Goal: Task Accomplishment & Management: Manage account settings

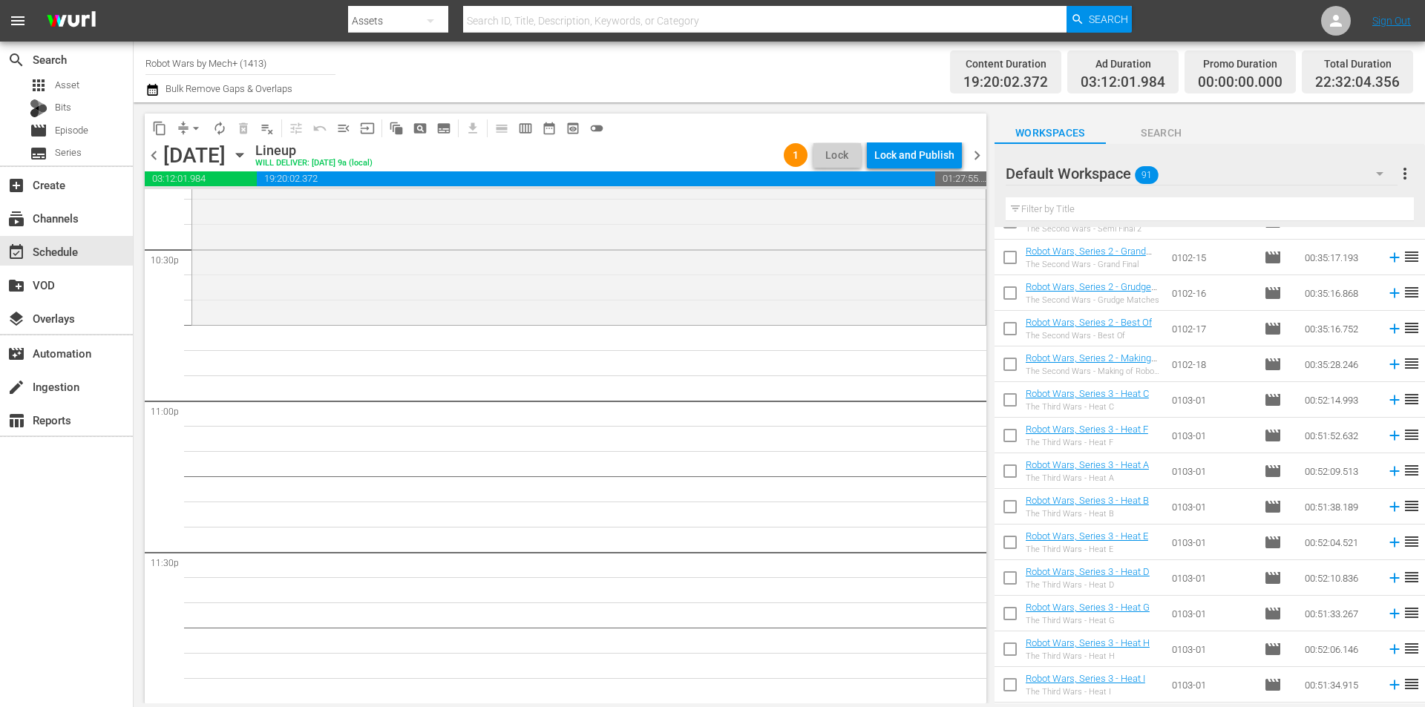
scroll to position [1389, 0]
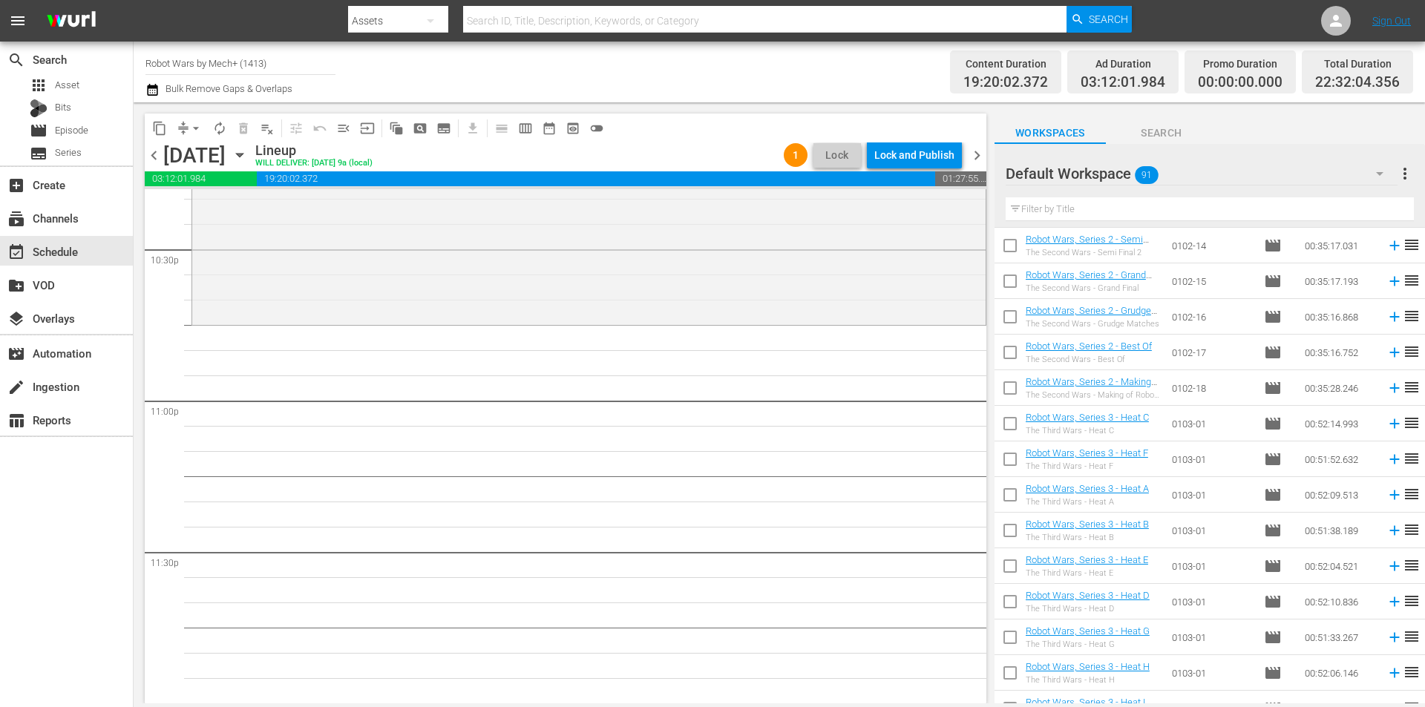
click at [1015, 286] on input "checkbox" at bounding box center [1009, 284] width 31 height 31
checkbox input "true"
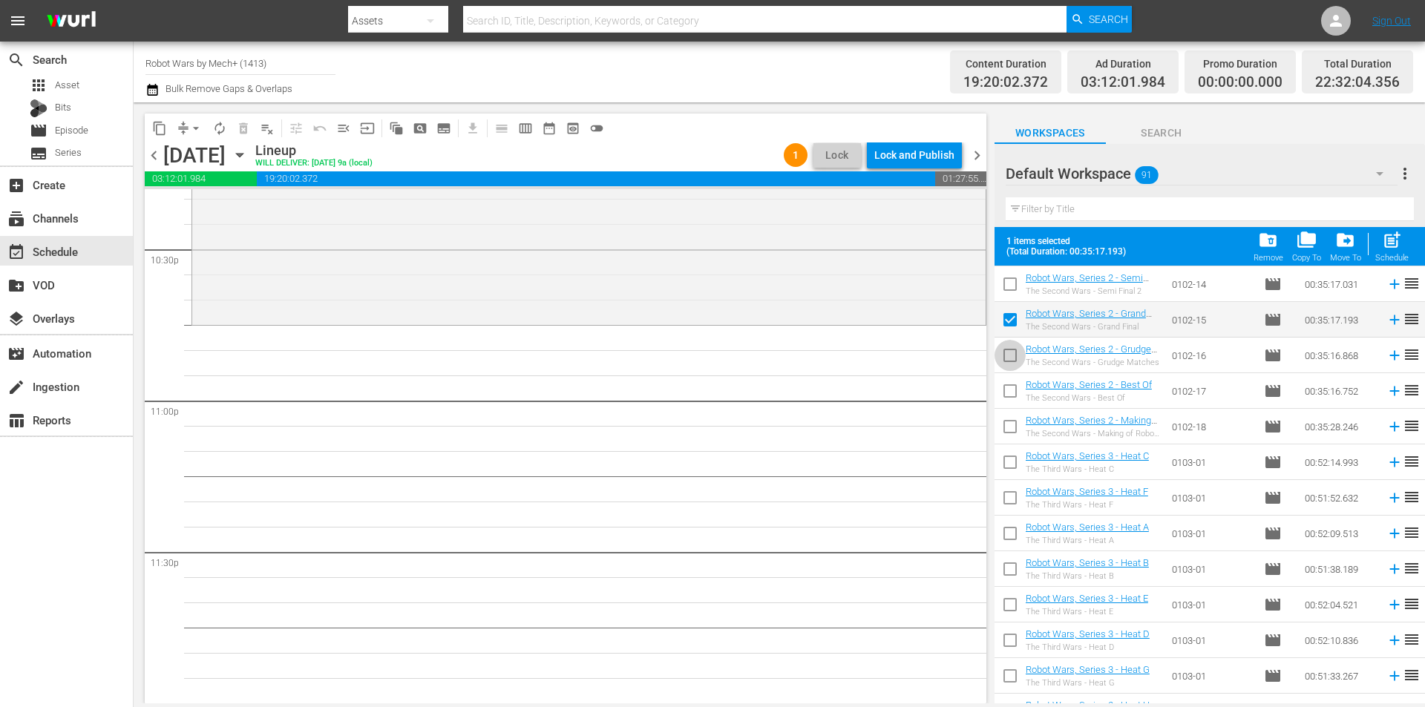
click at [1009, 348] on input "checkbox" at bounding box center [1009, 358] width 31 height 31
checkbox input "true"
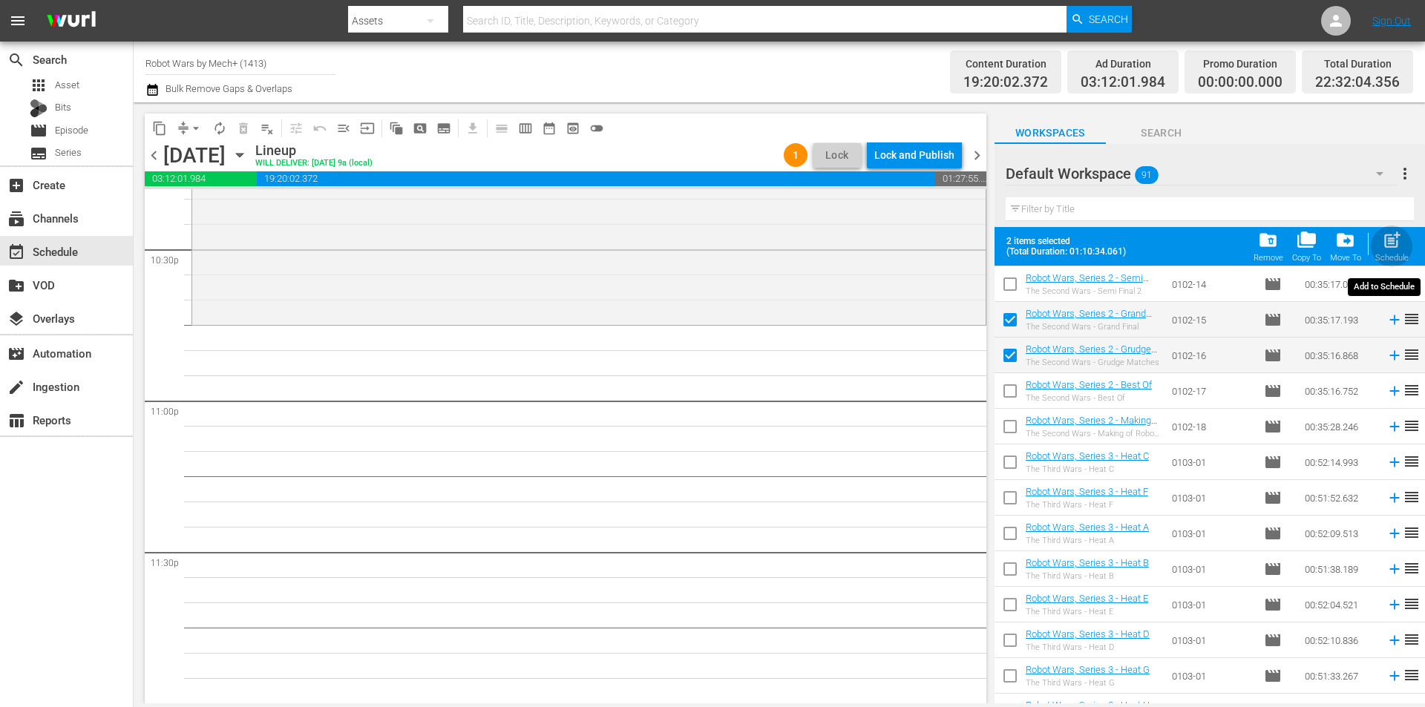
click at [1397, 260] on div "Schedule" at bounding box center [1391, 258] width 33 height 10
checkbox input "false"
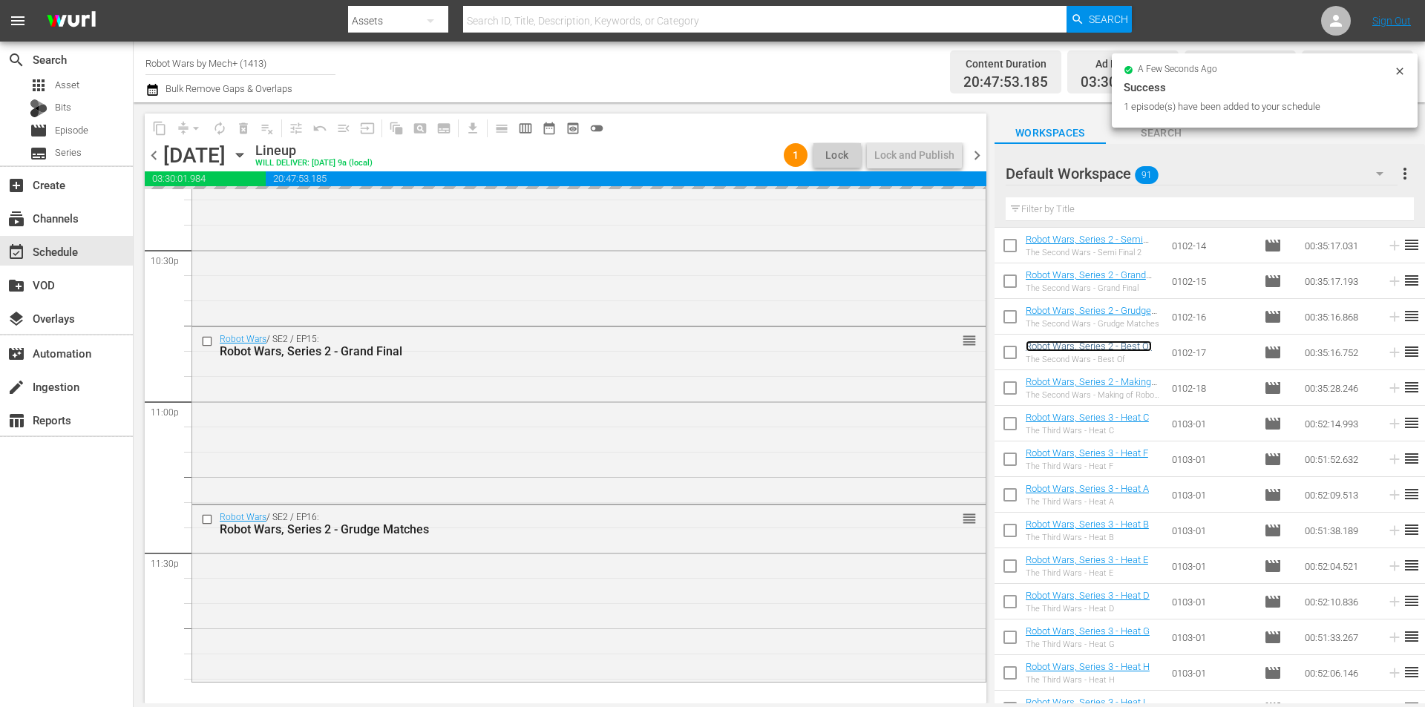
scroll to position [6753, 0]
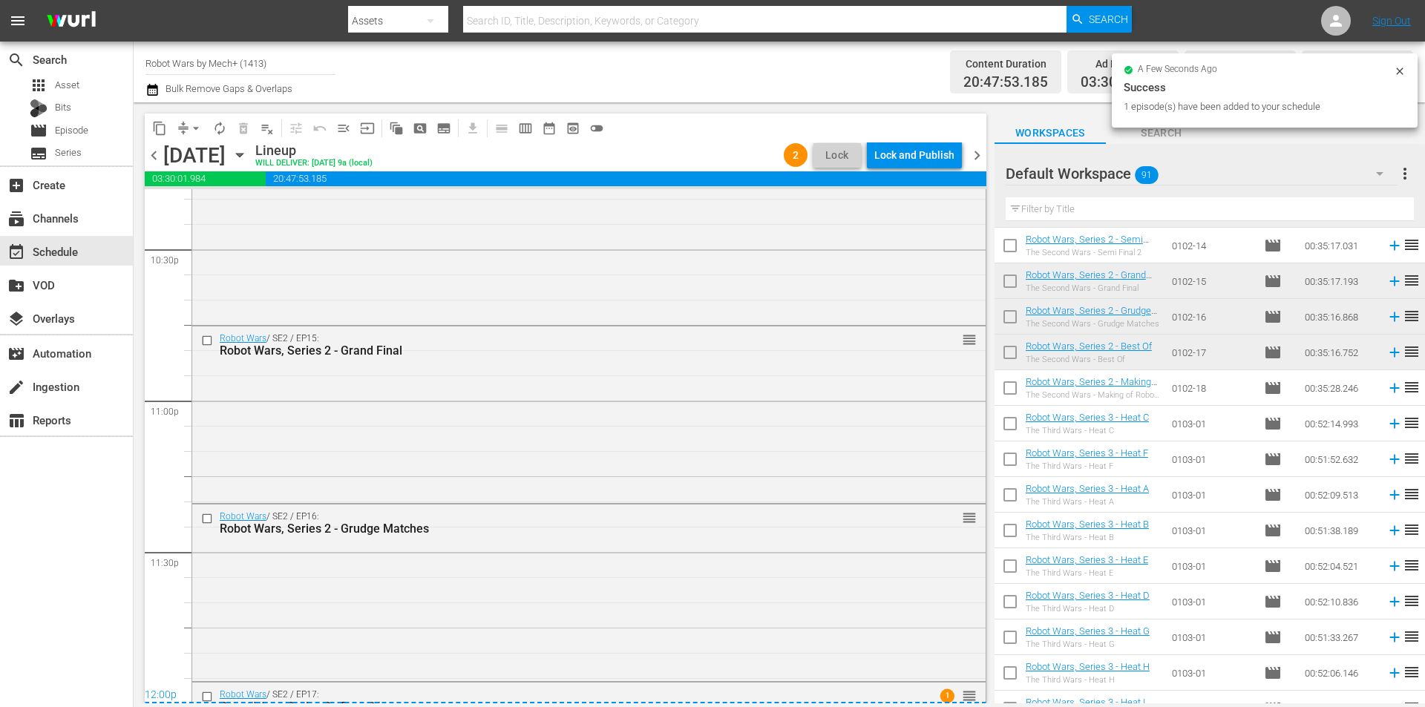
click at [671, 400] on div "Robot Wars / SE2 / EP15: Robot Wars, Series 2 - Grand Final reorder" at bounding box center [588, 414] width 793 height 174
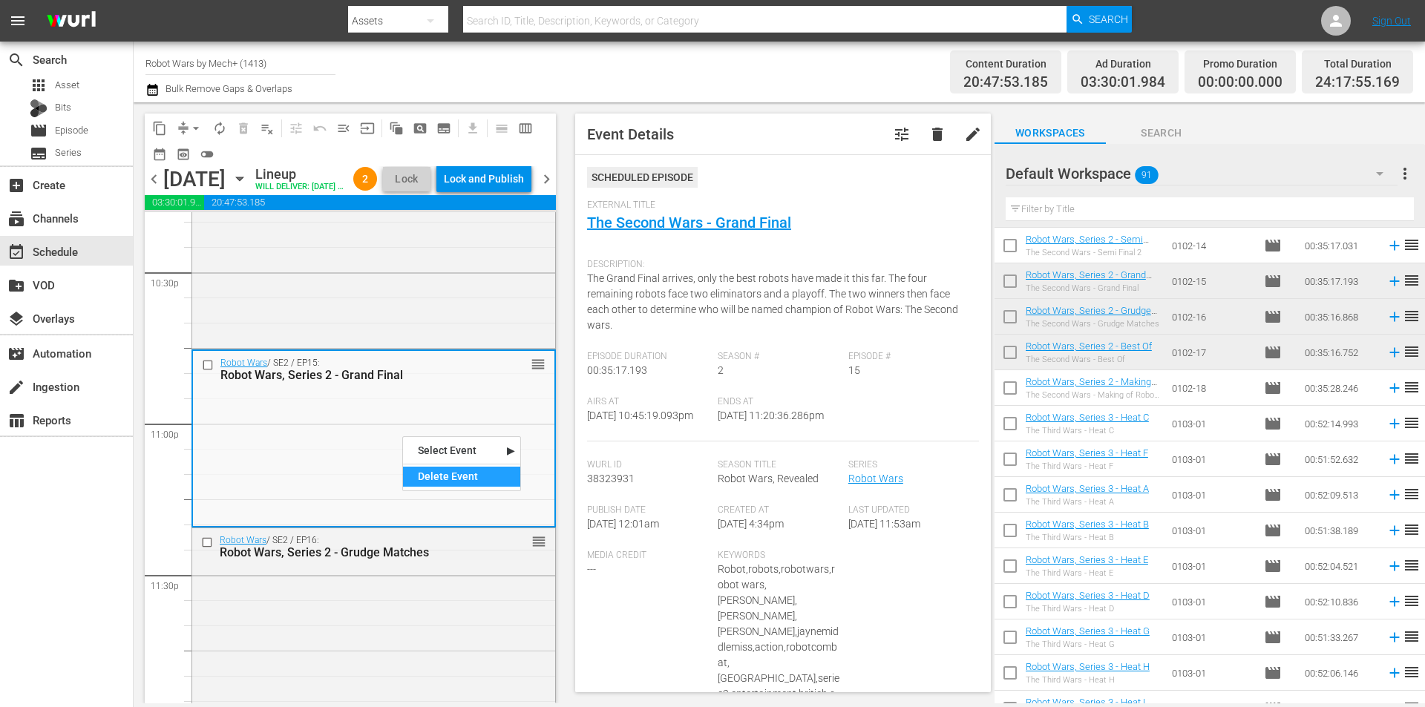
click at [455, 473] on div "Delete Event" at bounding box center [461, 477] width 117 height 20
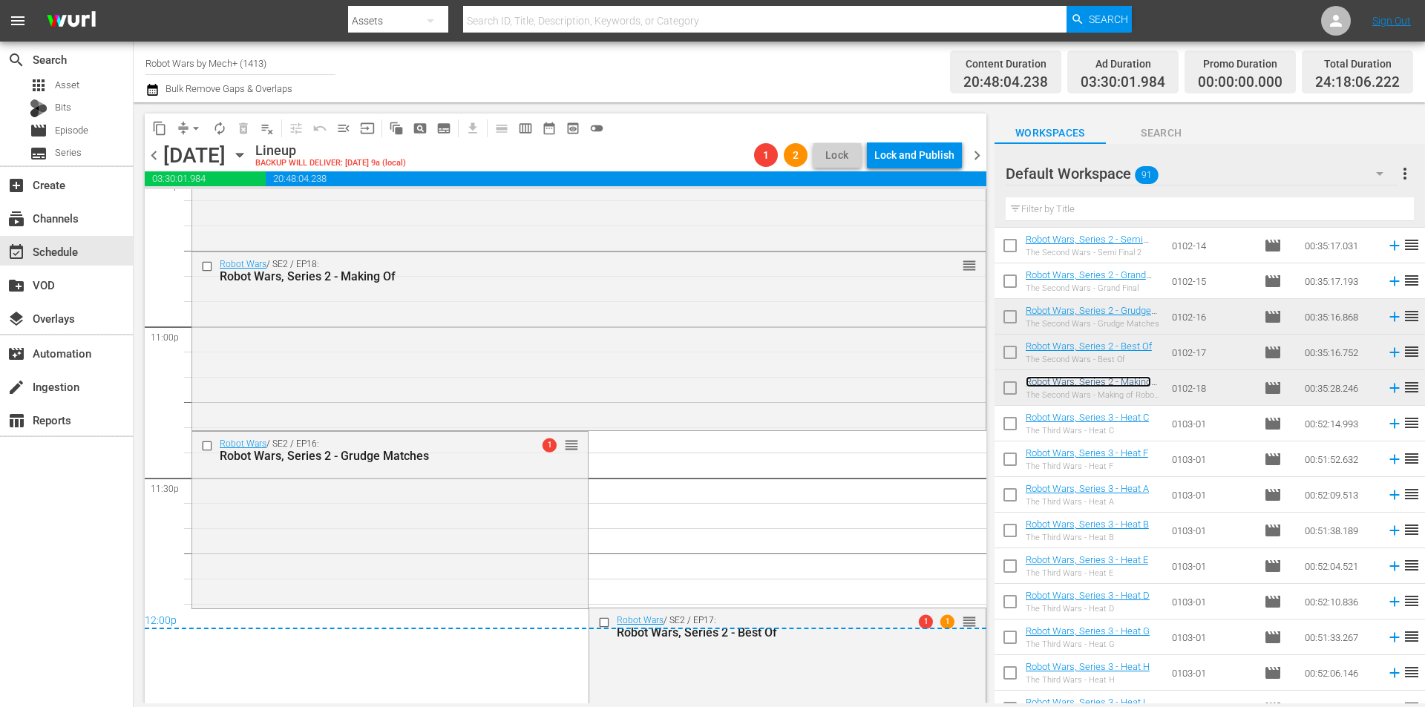
scroll to position [6909, 0]
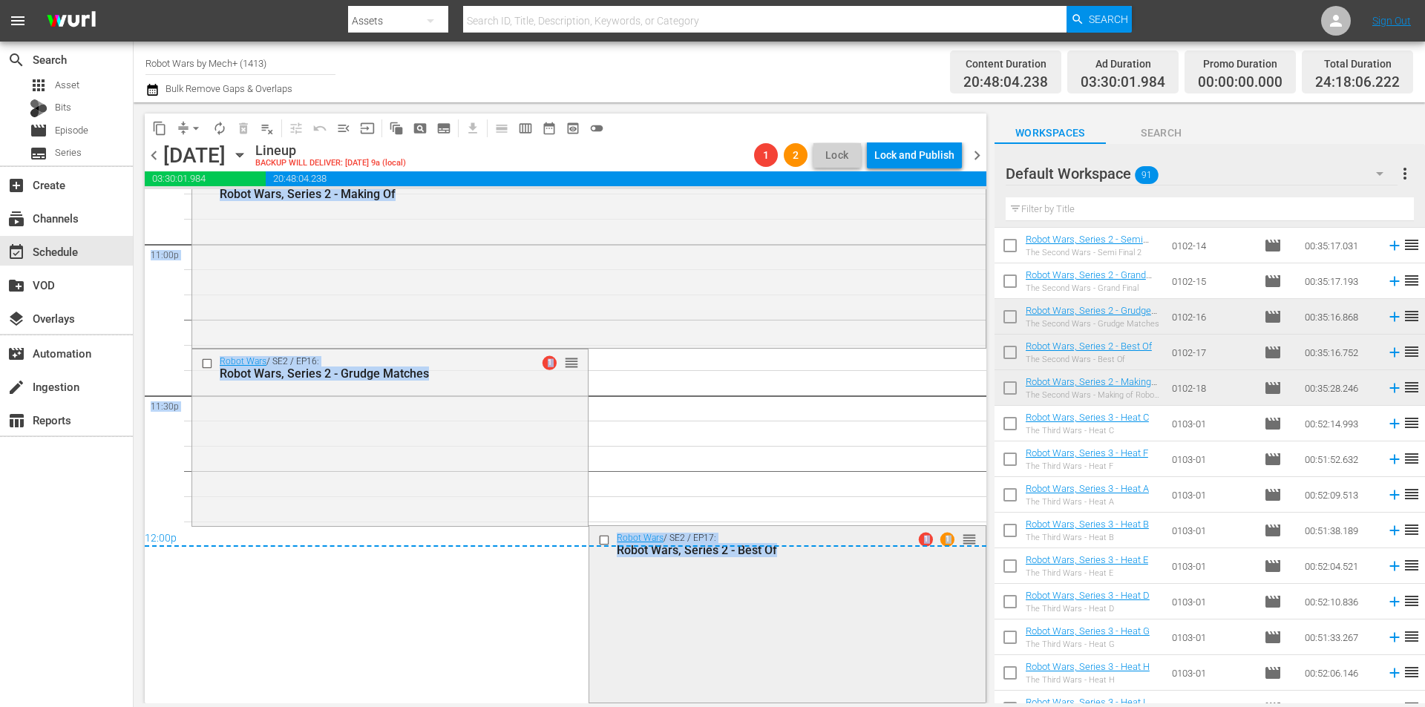
drag, startPoint x: 959, startPoint y: 537, endPoint x: 960, endPoint y: 556, distance: 18.6
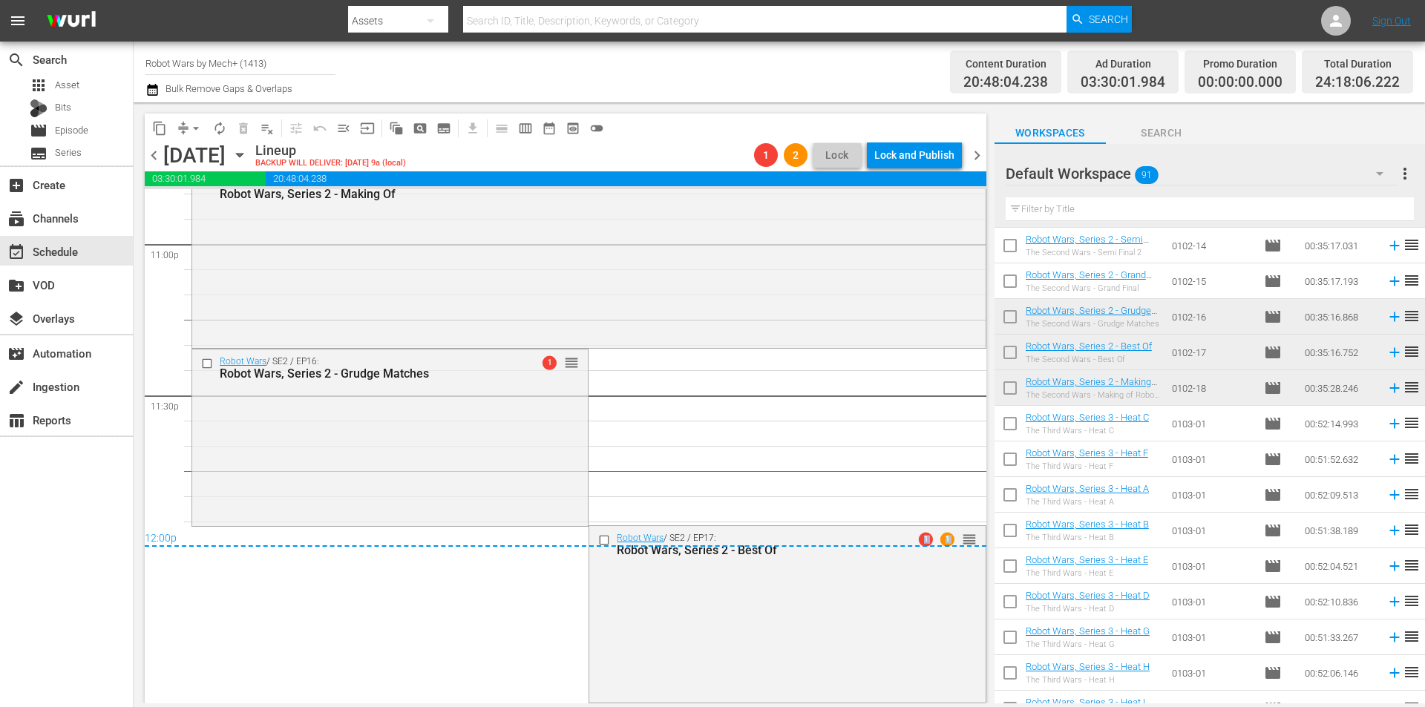
drag, startPoint x: 942, startPoint y: 566, endPoint x: 958, endPoint y: 540, distance: 31.3
click at [917, 593] on div "Robot Wars / SE2 / EP17: Robot Wars, Series 2 - Best Of 1 1 reorder" at bounding box center [787, 613] width 396 height 174
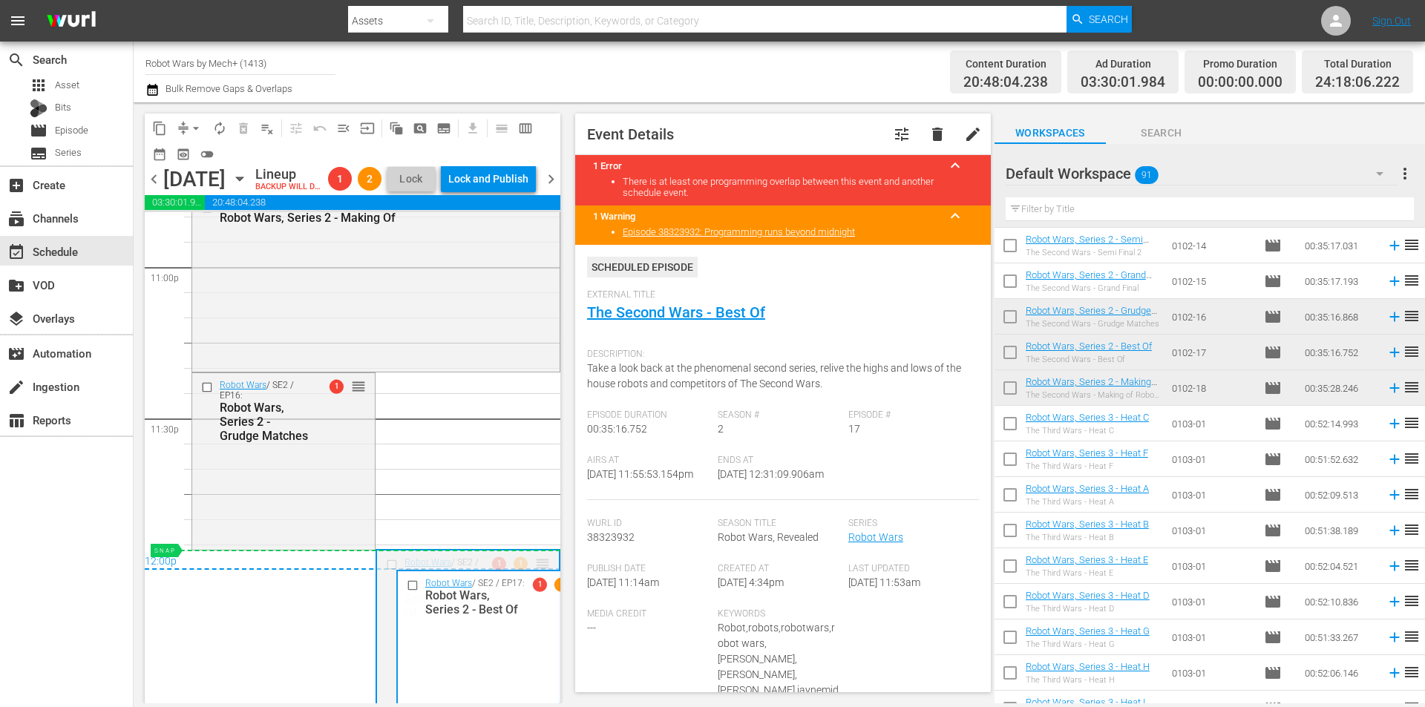
drag, startPoint x: 531, startPoint y: 583, endPoint x: 532, endPoint y: 594, distance: 10.4
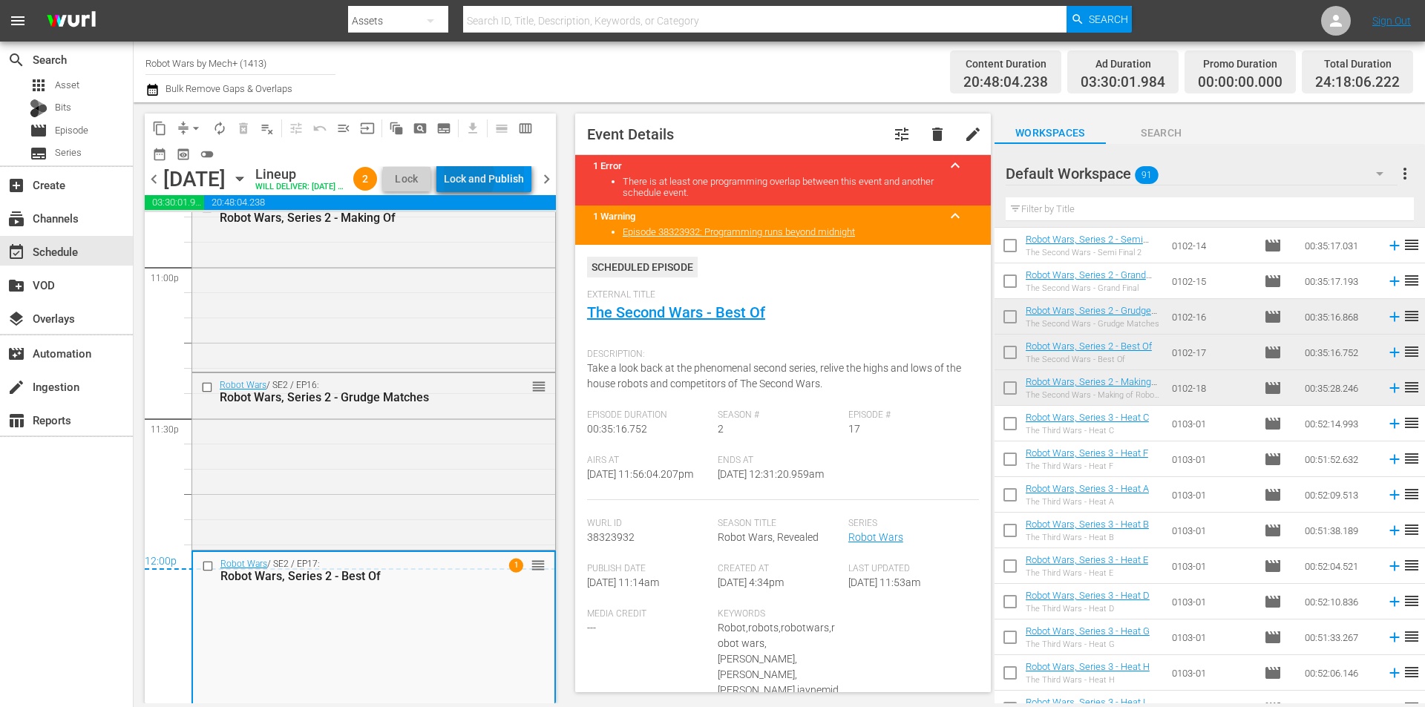
click at [501, 180] on div "Lock and Publish" at bounding box center [484, 178] width 80 height 27
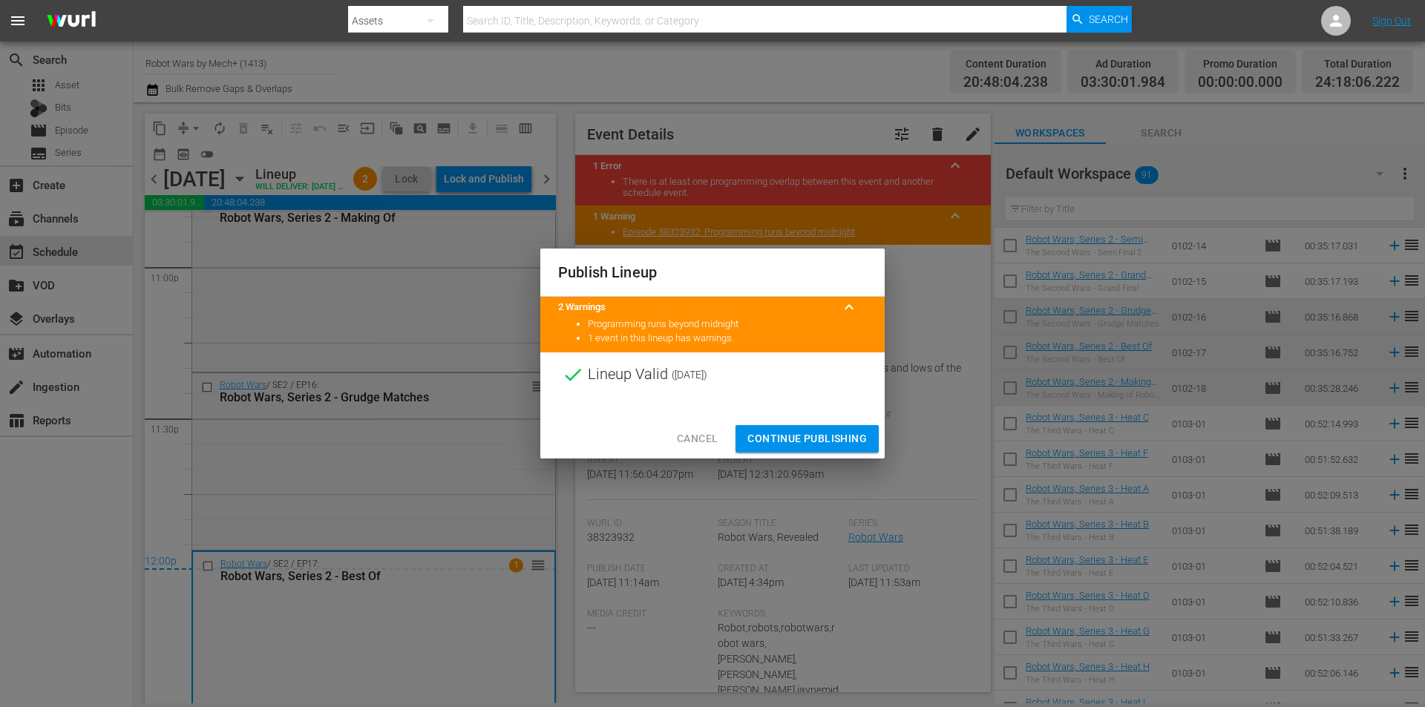
click at [810, 439] on span "Continue Publishing" at bounding box center [806, 439] width 119 height 19
